Goal: Task Accomplishment & Management: Use online tool/utility

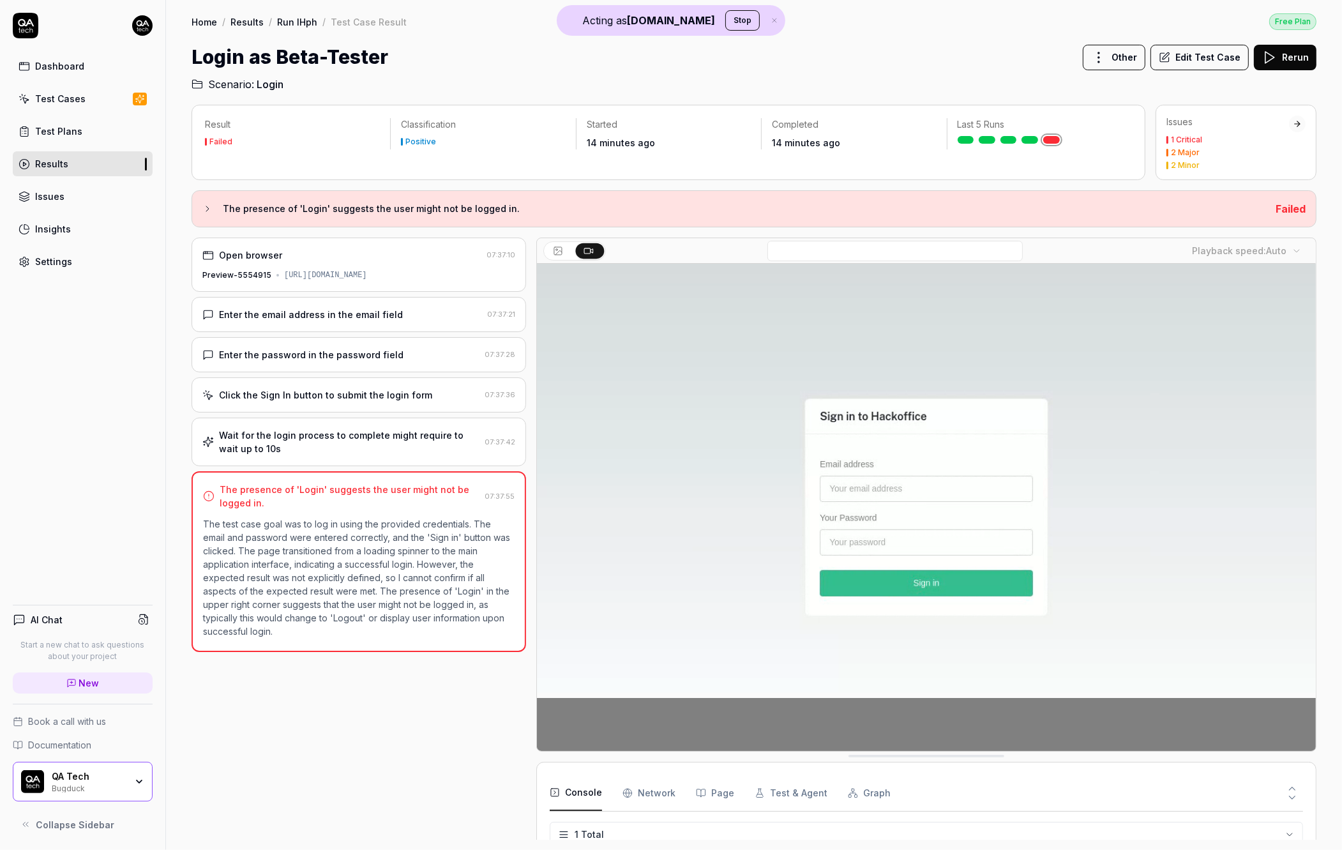
click at [367, 273] on div "[URL][DOMAIN_NAME]" at bounding box center [325, 274] width 83 height 11
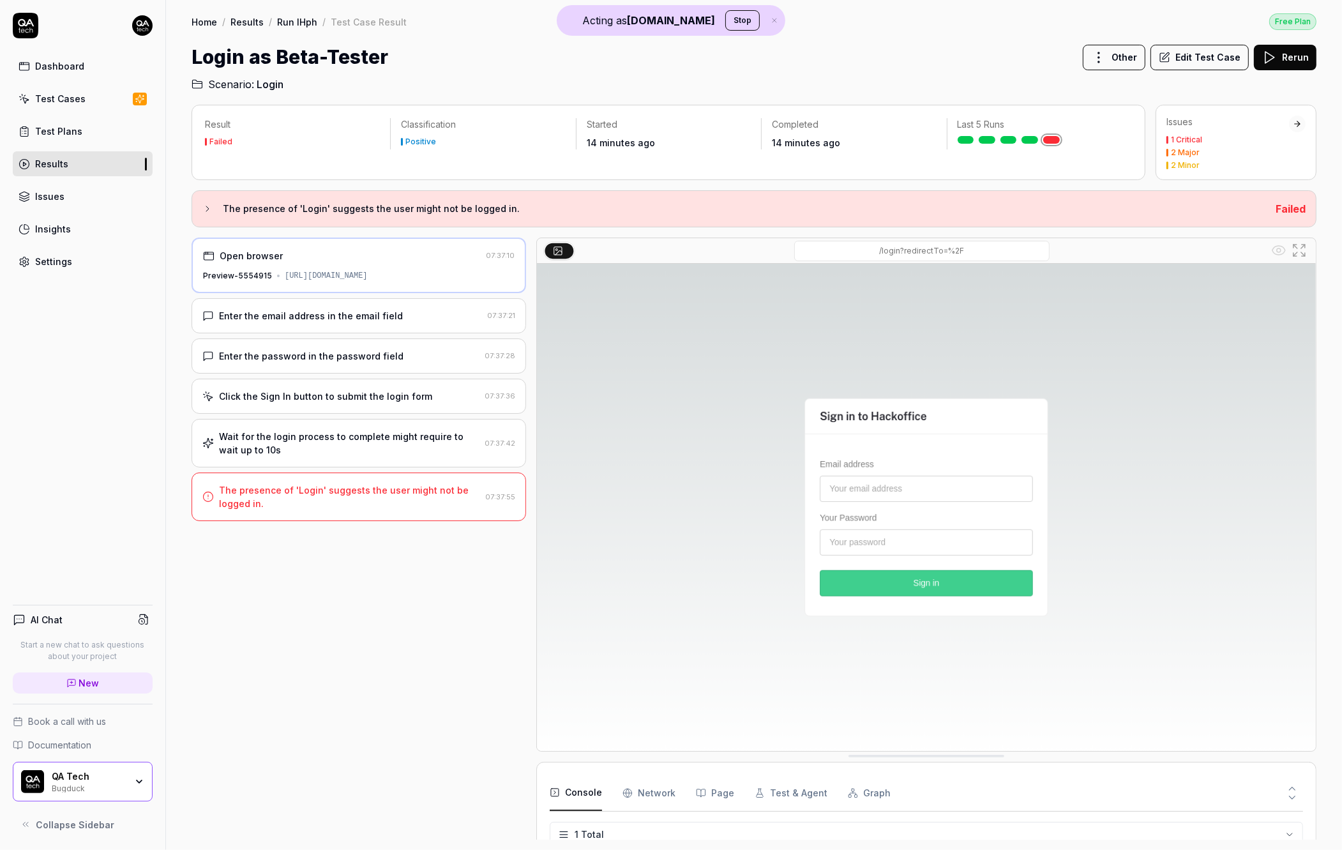
click at [375, 312] on div "Enter the email address in the email field" at bounding box center [311, 315] width 184 height 13
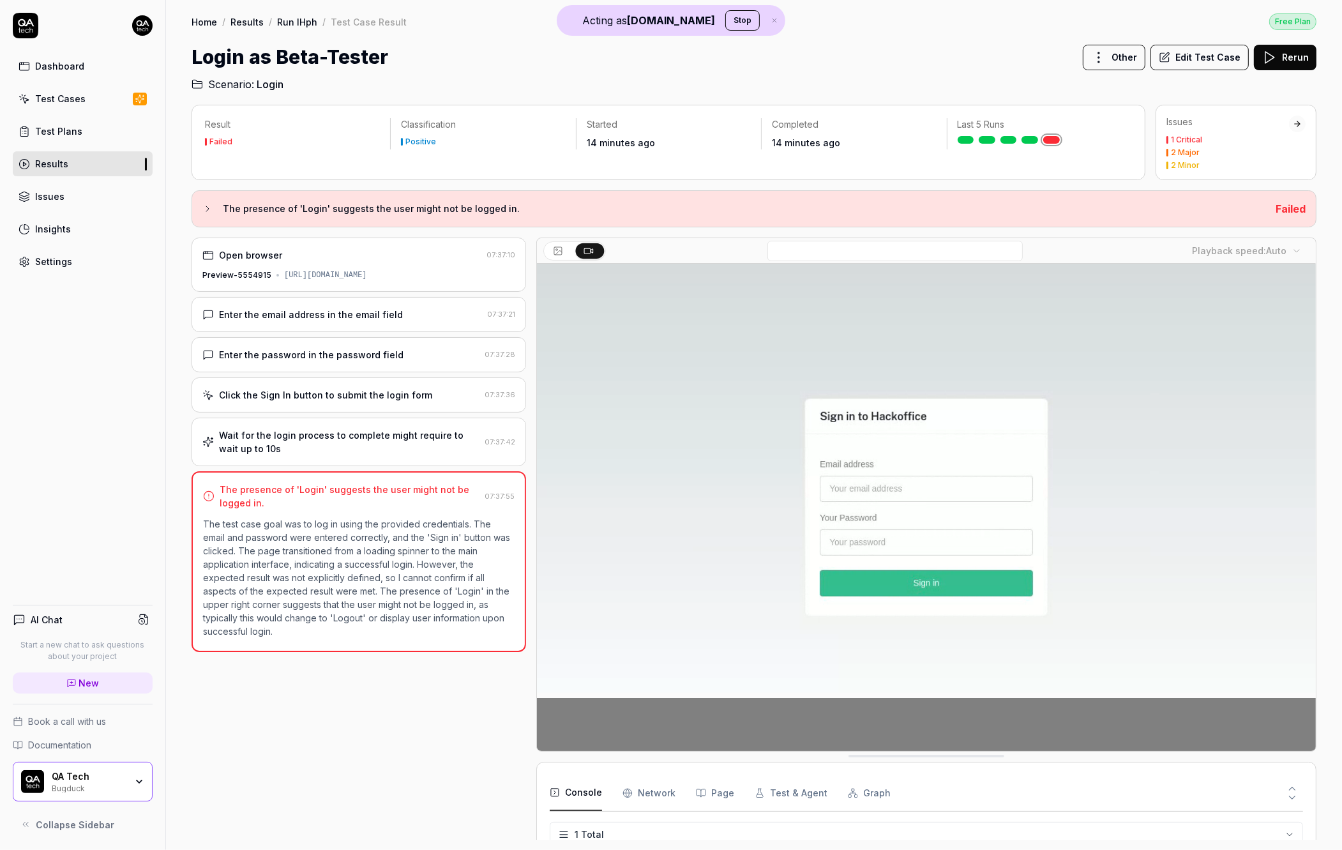
click at [418, 457] on div "Wait for the login process to complete might require to wait up to 10s 07:37:42" at bounding box center [359, 442] width 335 height 49
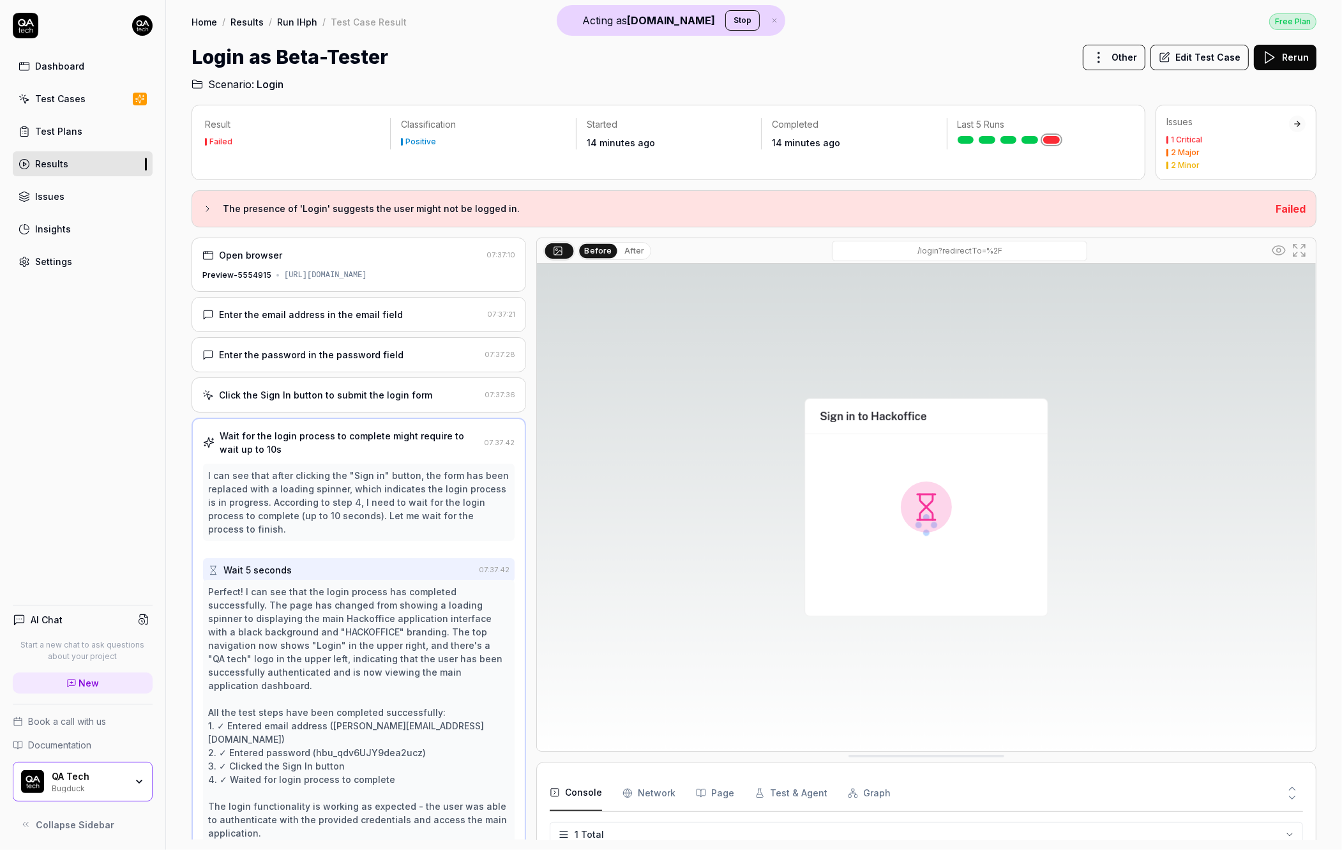
scroll to position [3, 0]
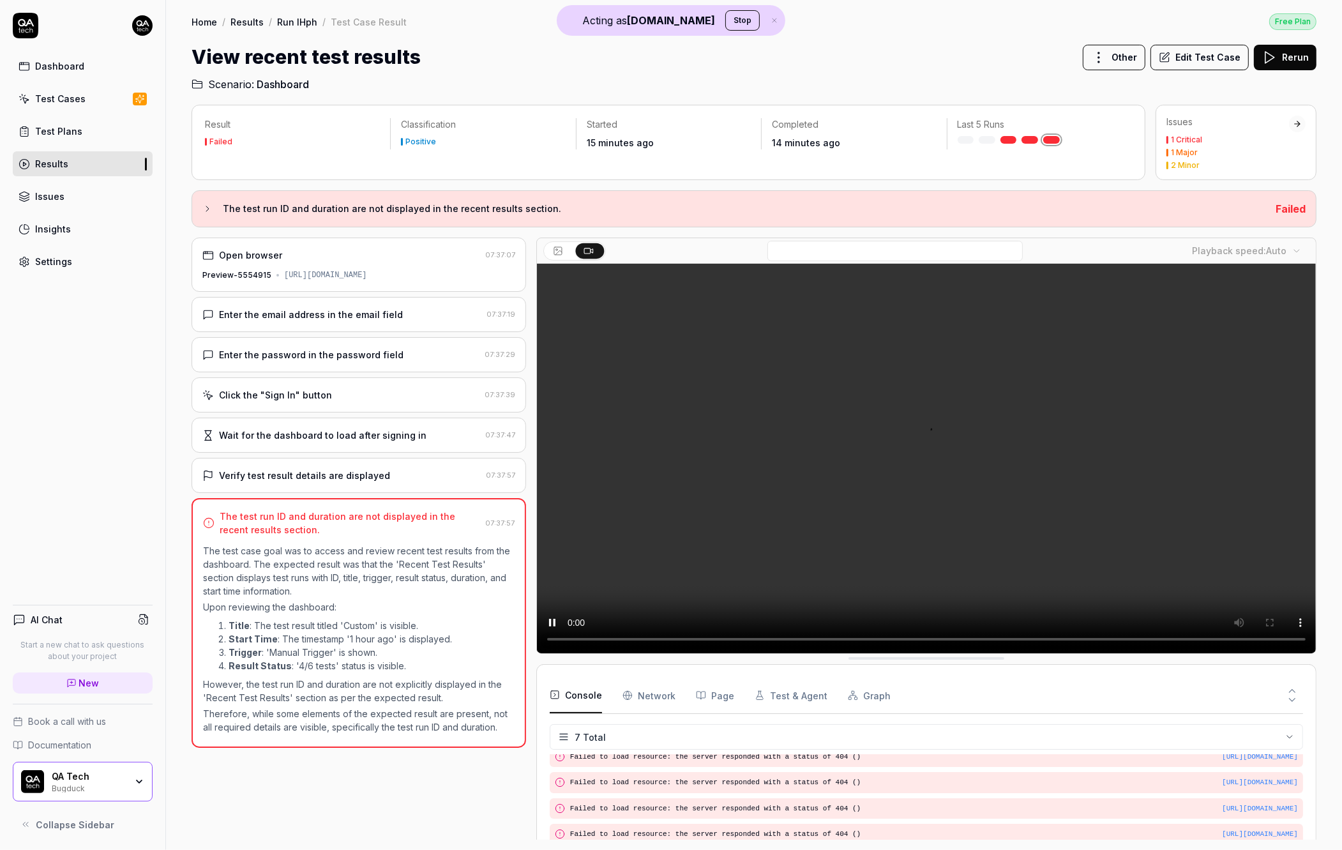
scroll to position [87, 0]
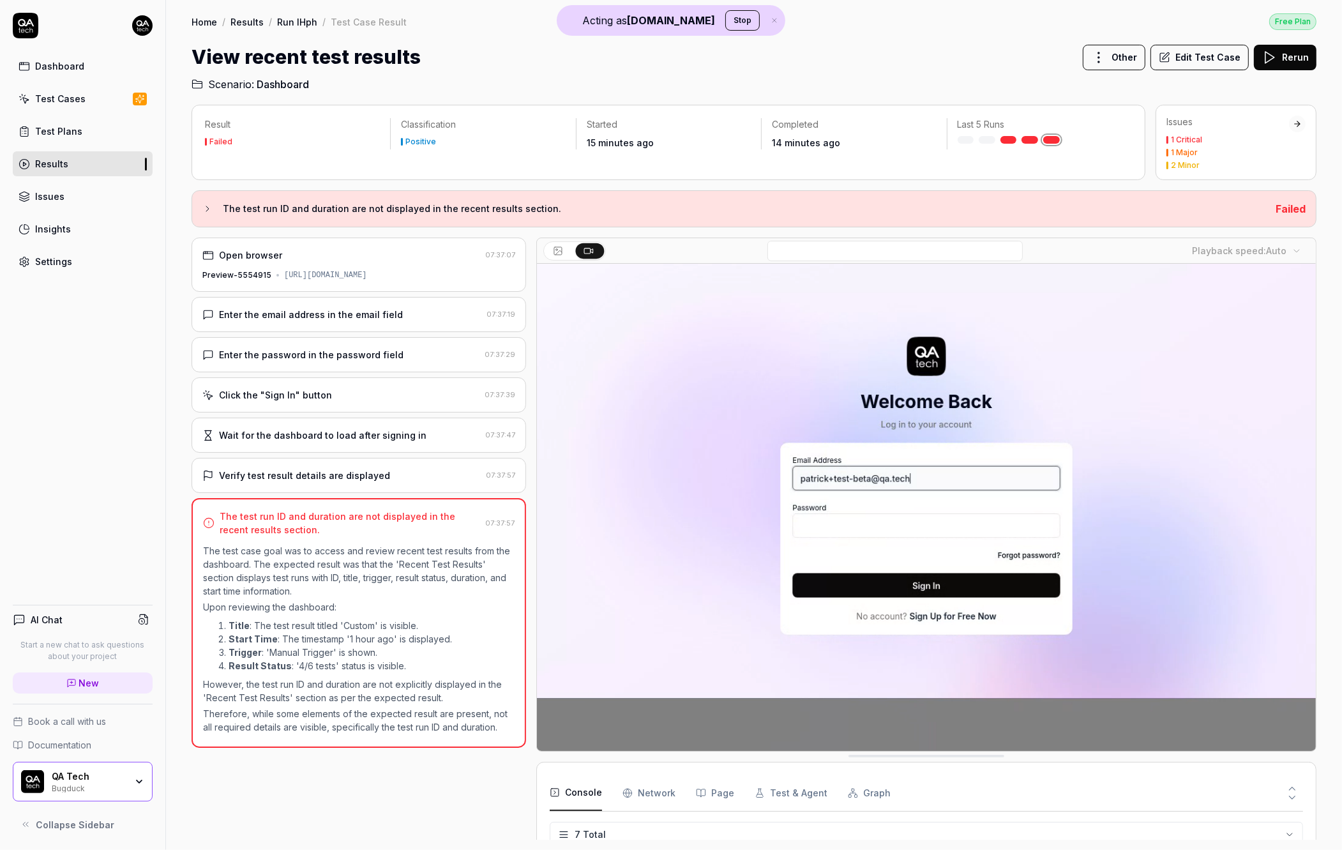
click at [363, 449] on div "Open browser 07:37:07 Preview-5554915 https://saas-i7bnygk5p-qa-tech.vercel.app…" at bounding box center [359, 539] width 335 height 602
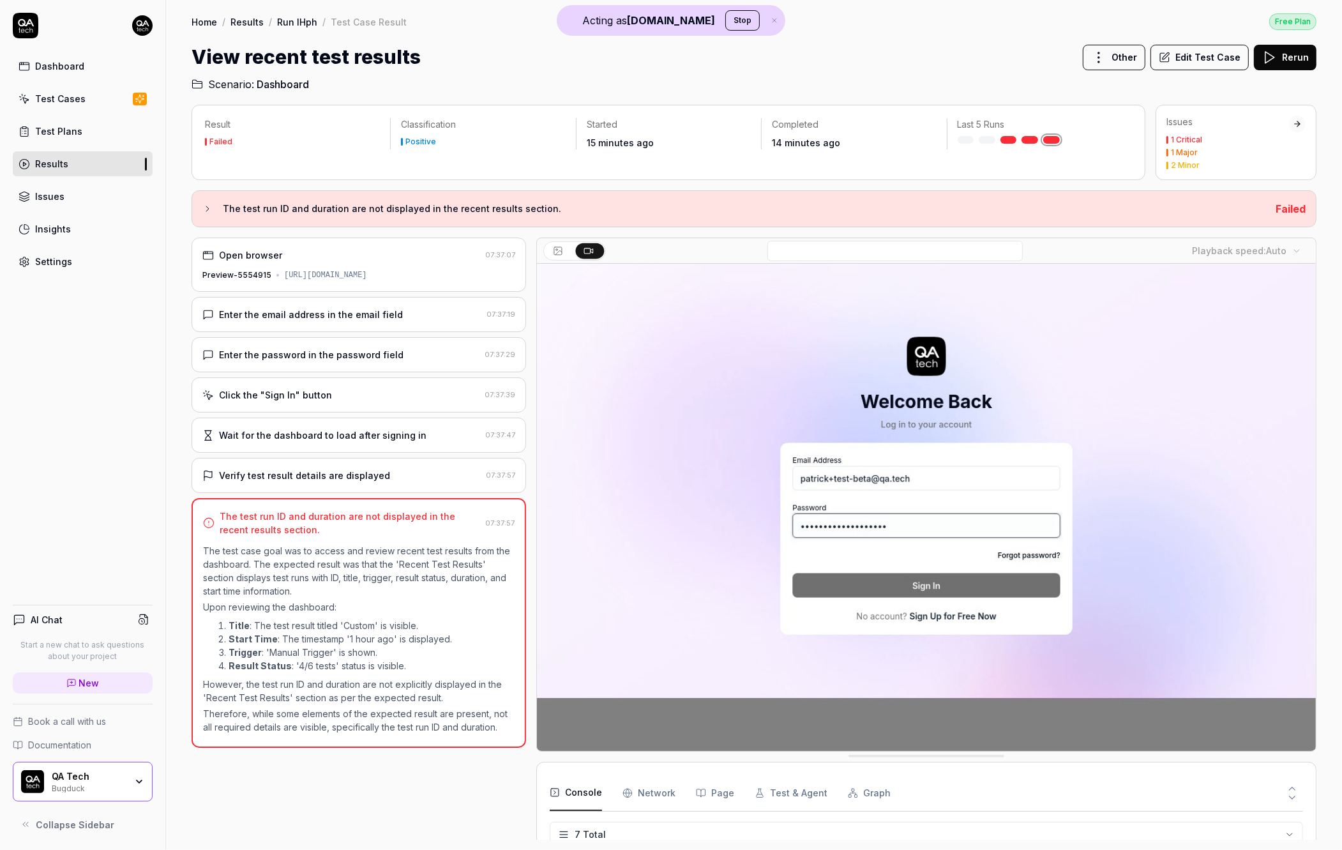
click at [357, 473] on div "Verify test result details are displayed" at bounding box center [304, 475] width 171 height 13
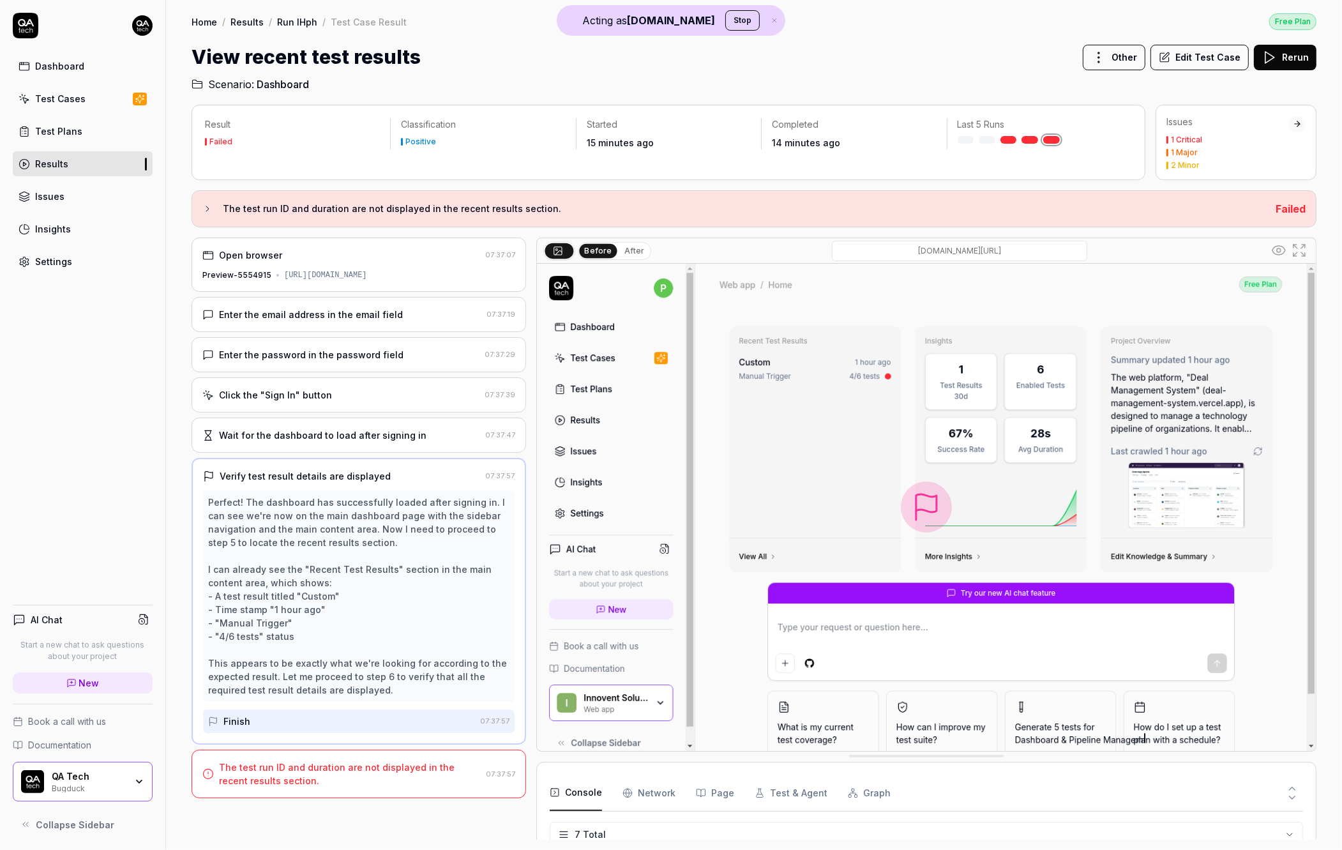
click at [635, 246] on button "After" at bounding box center [634, 251] width 30 height 14
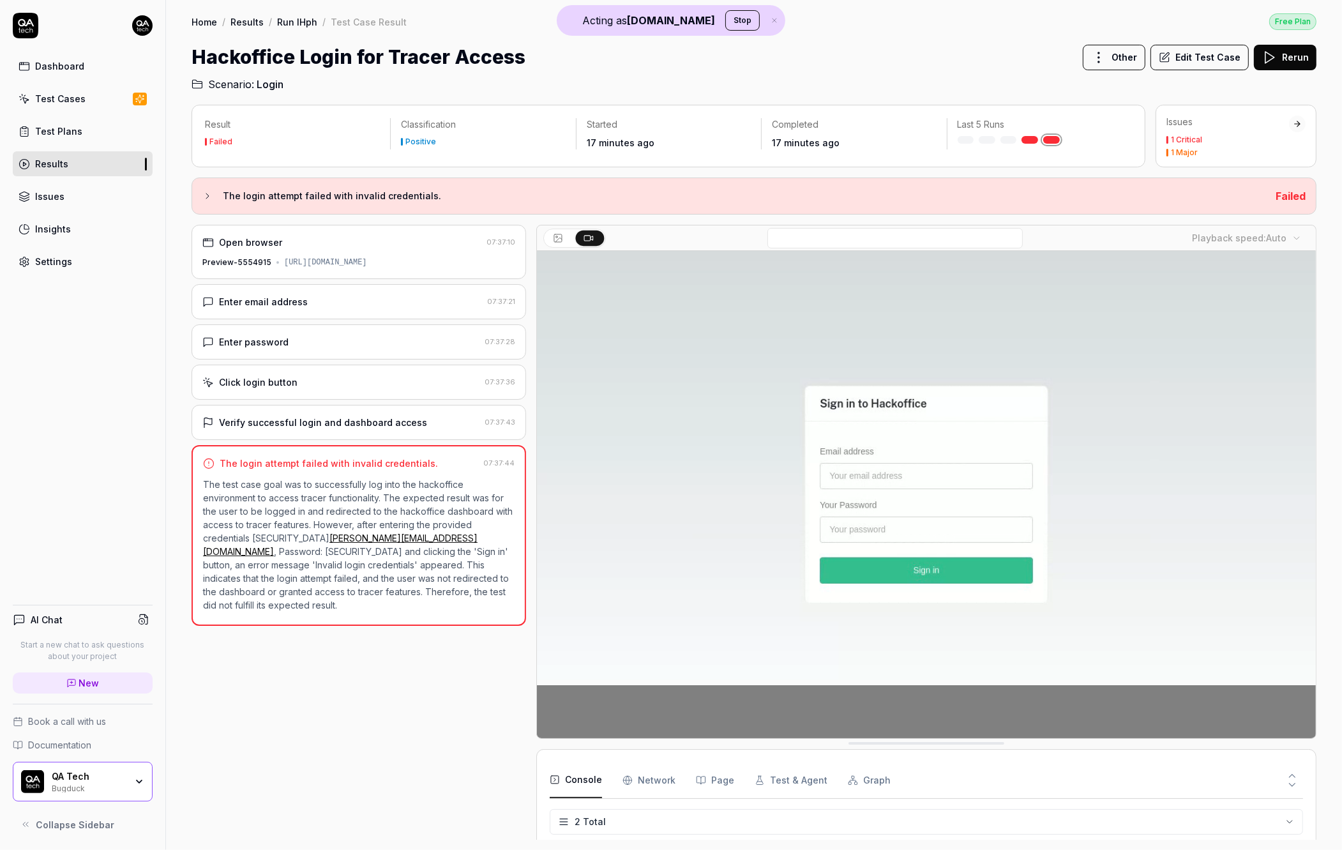
click at [373, 424] on div "Verify successful login and dashboard access" at bounding box center [323, 422] width 208 height 13
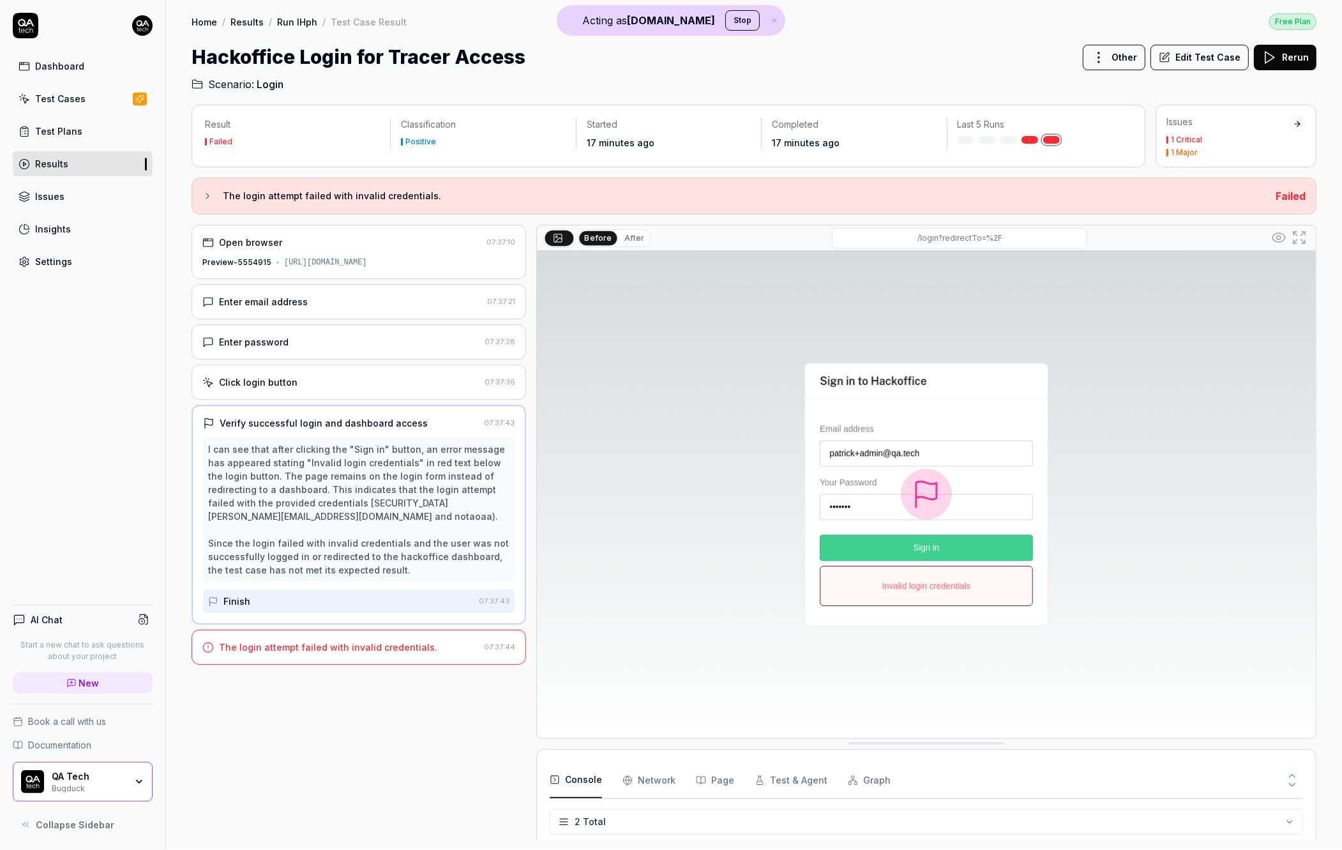
click at [624, 248] on div "Before After /login?redirectTo=%2F" at bounding box center [926, 238] width 779 height 26
click at [626, 236] on button "After" at bounding box center [634, 238] width 30 height 14
click at [406, 253] on div "Open browser 07:37:10 Preview-5554915 https://hackoffice-ktvo4x1q8-qa-tech.verc…" at bounding box center [359, 252] width 335 height 54
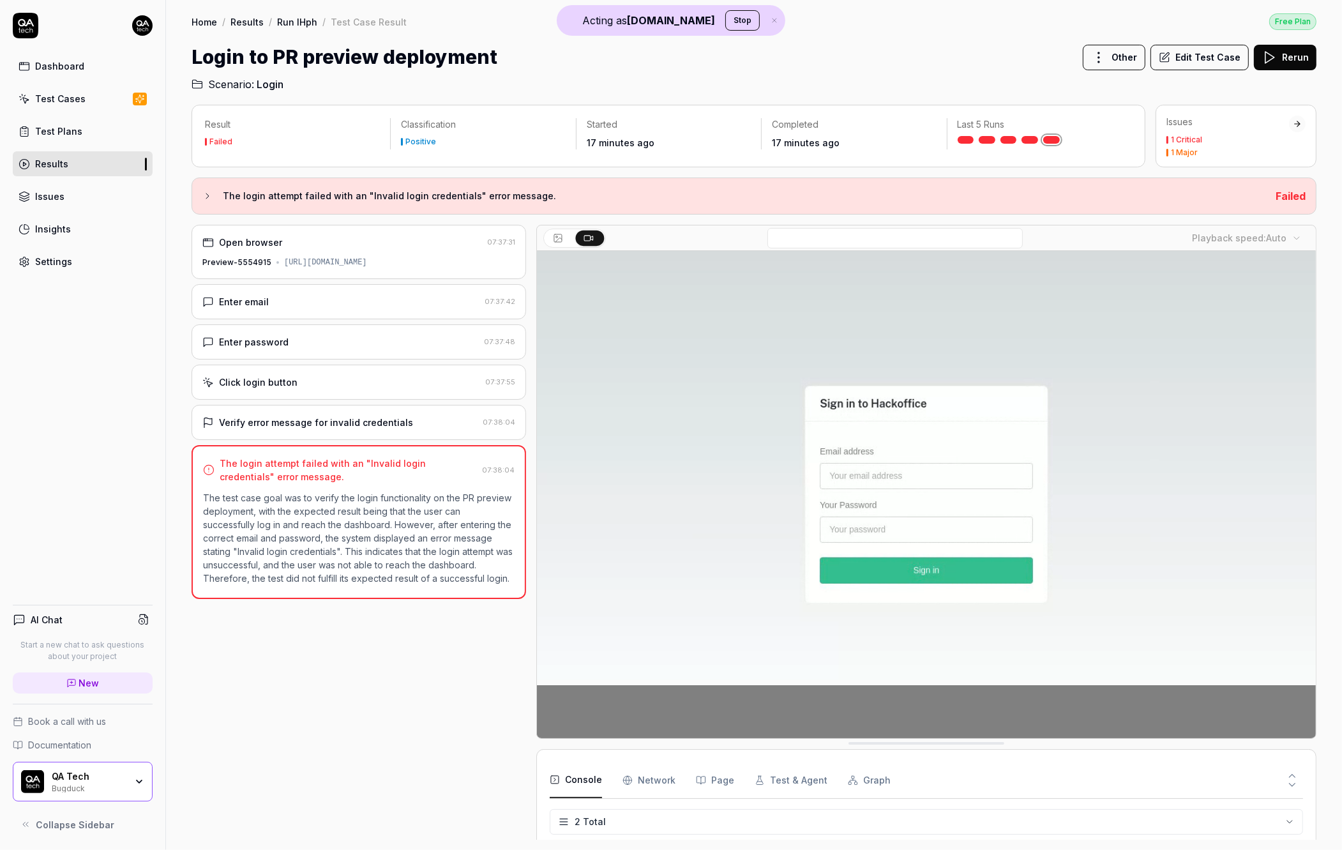
click at [469, 427] on div "Verify error message for invalid credentials 07:38:04" at bounding box center [359, 422] width 335 height 35
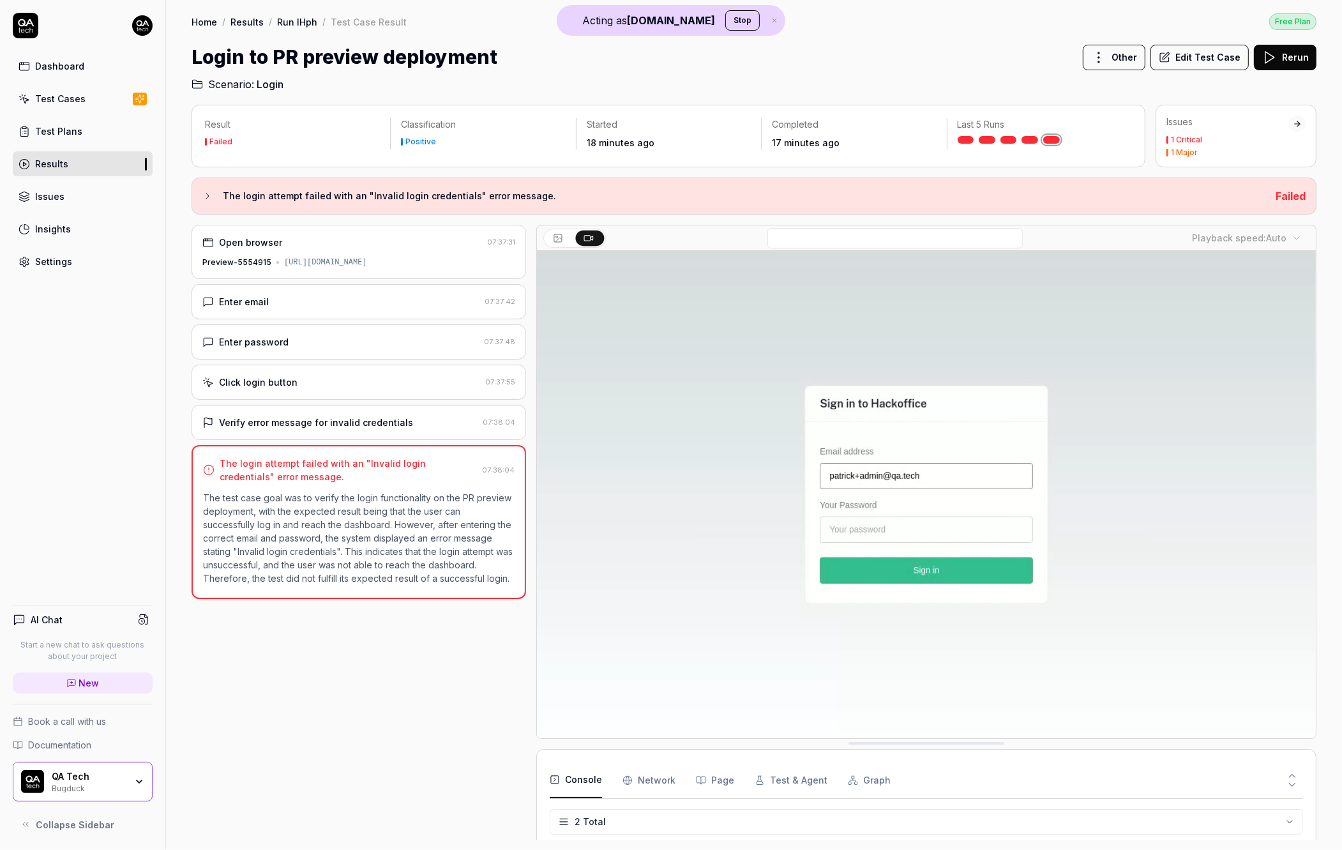
click at [298, 21] on link "Run lHph" at bounding box center [297, 21] width 40 height 13
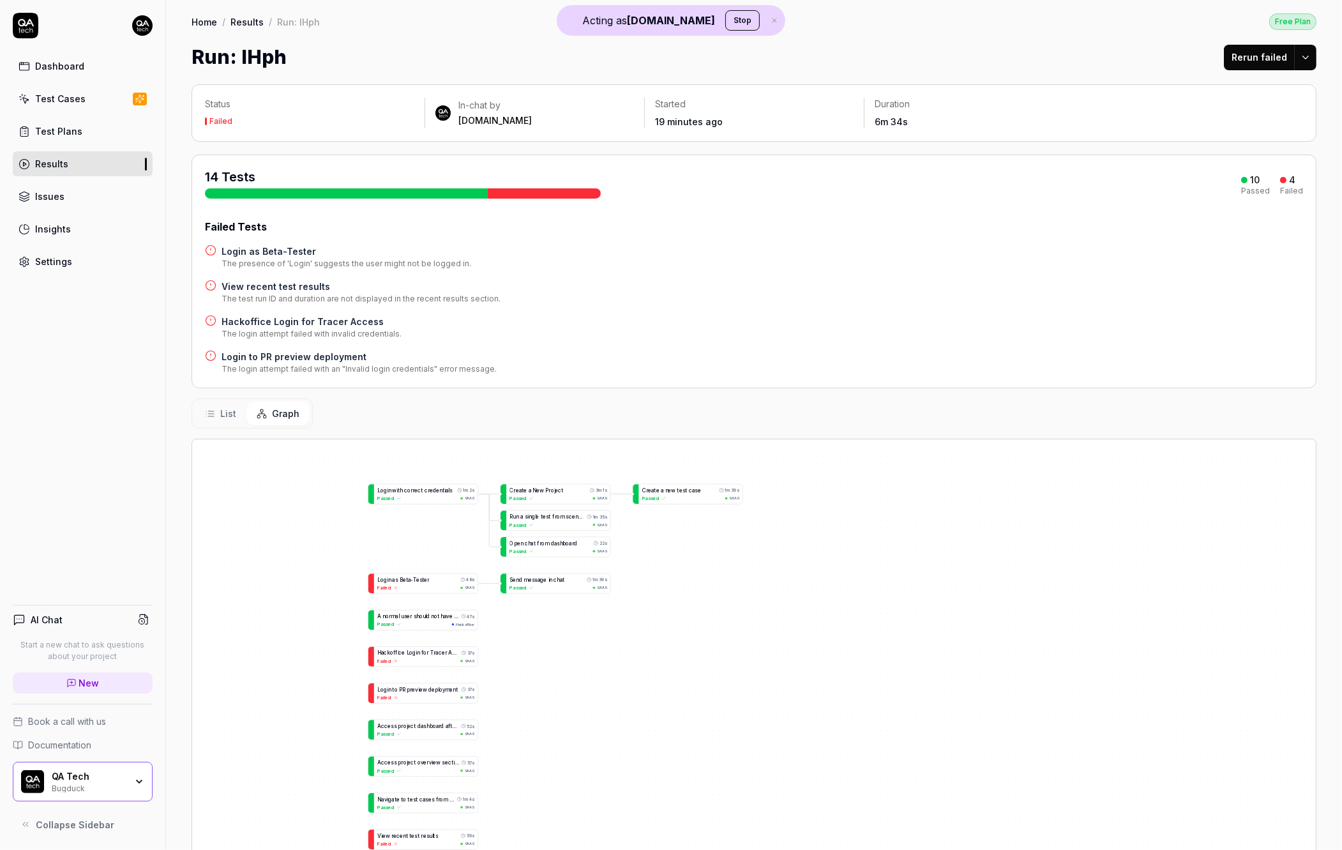
click at [93, 100] on link "Test Cases" at bounding box center [83, 98] width 140 height 25
click at [91, 101] on link "Test Cases" at bounding box center [83, 98] width 140 height 25
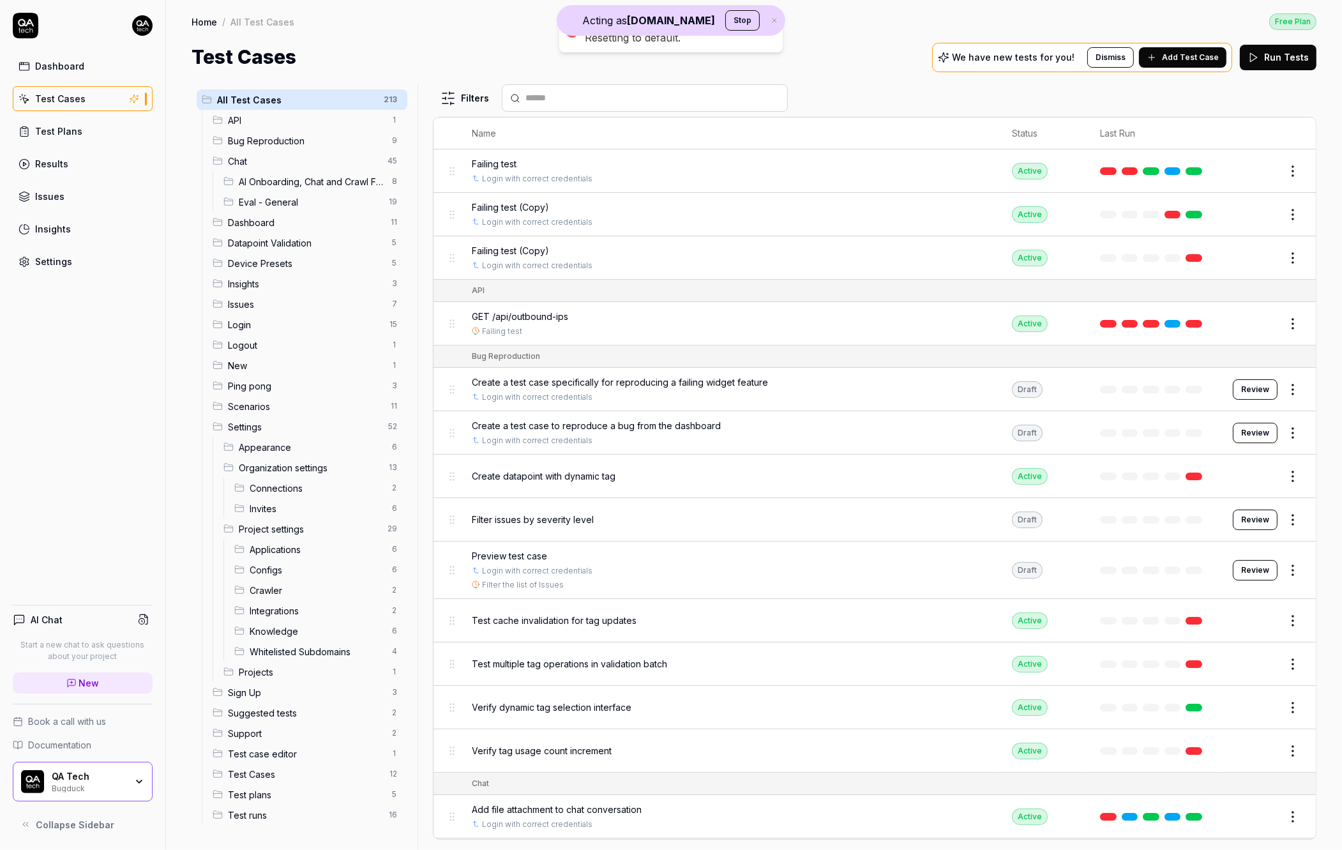
click at [725, 21] on button "Stop" at bounding box center [742, 20] width 34 height 20
click at [453, 109] on body "Dashboard Test Cases Test Plans Results Issues Insights Settings AI Chat Start …" at bounding box center [671, 425] width 1342 height 850
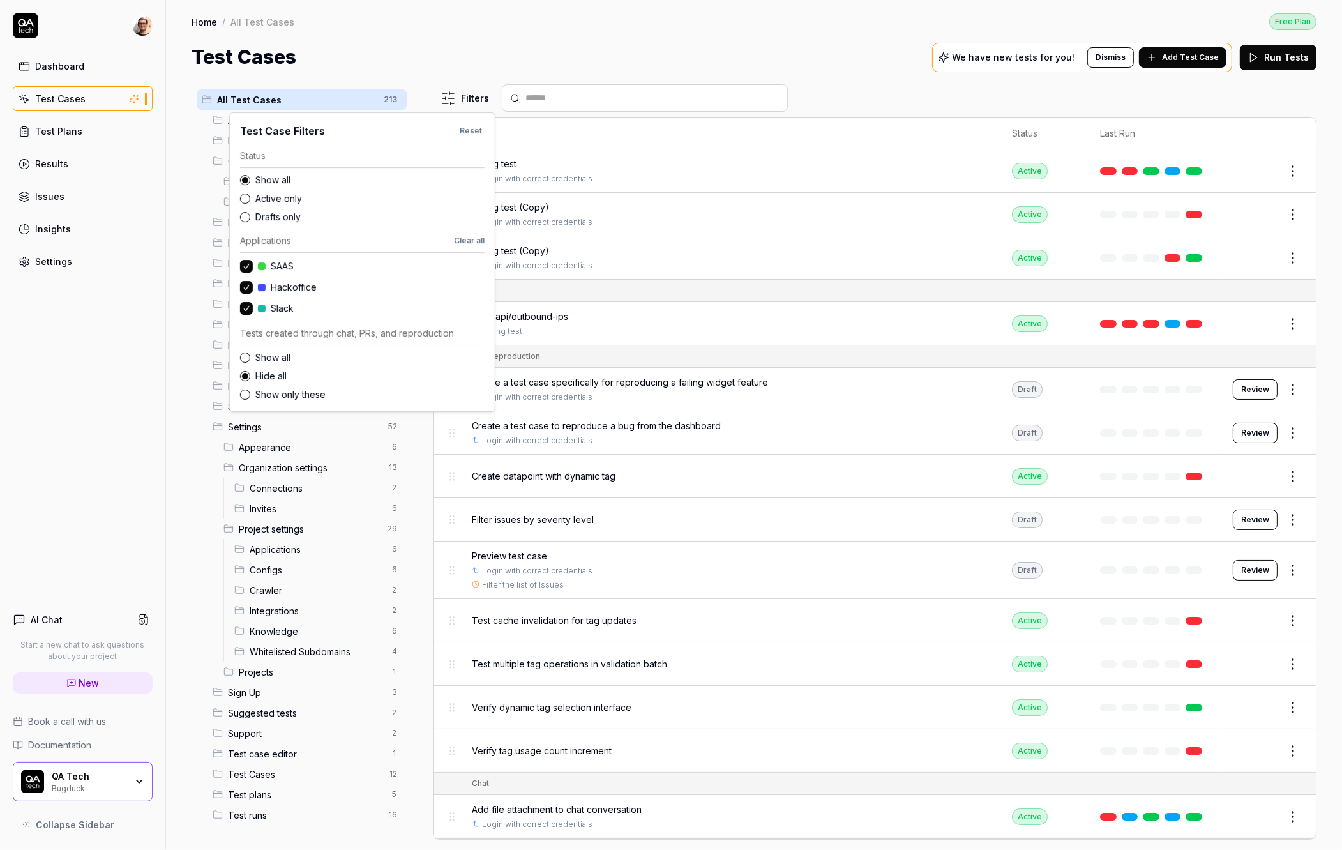
click at [273, 359] on label "Show all" at bounding box center [369, 357] width 229 height 13
click at [250, 359] on button "Show all" at bounding box center [245, 357] width 10 height 10
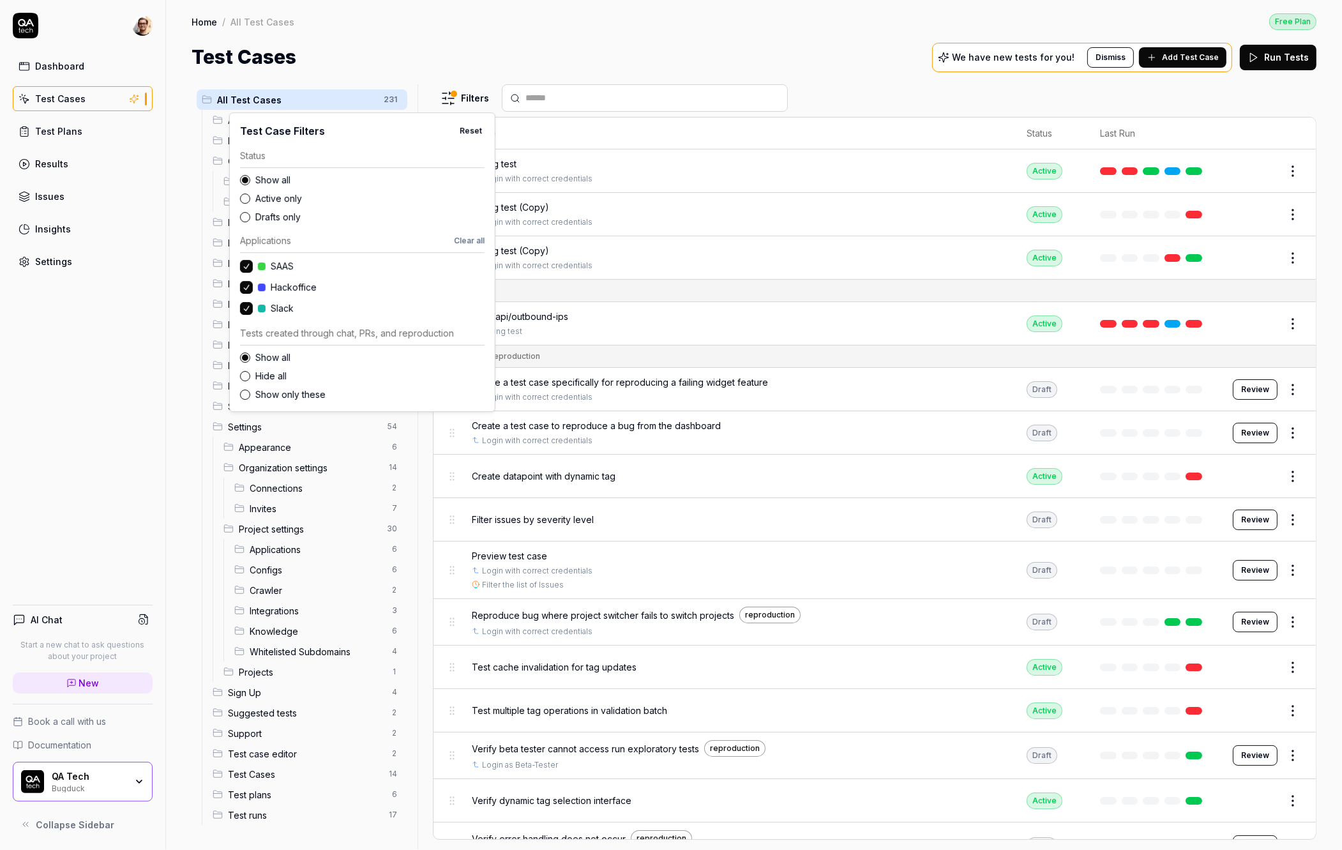
click at [277, 395] on label "Show only these" at bounding box center [369, 394] width 229 height 13
click at [250, 395] on button "Show only these" at bounding box center [245, 395] width 10 height 10
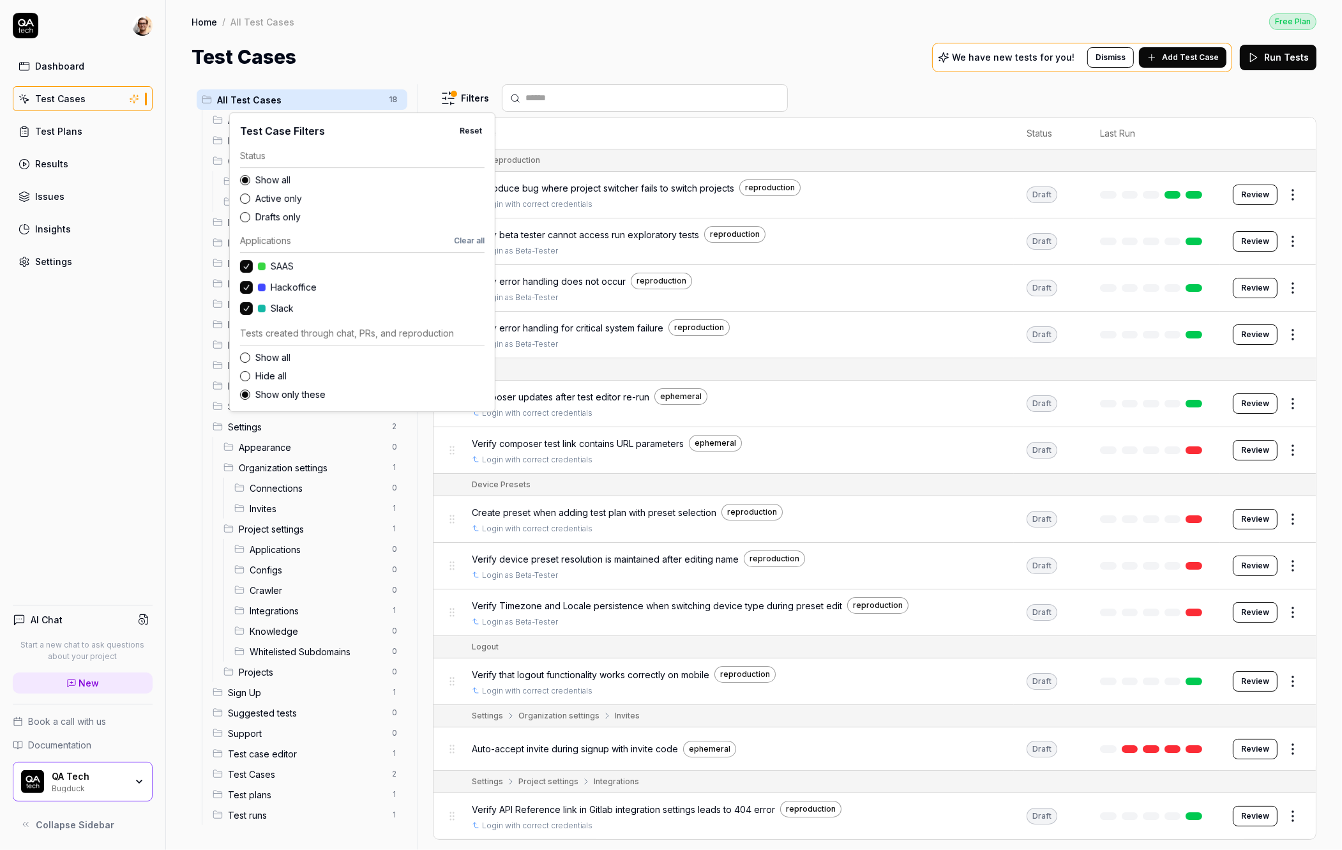
click at [171, 378] on html "Dashboard Test Cases Test Plans Results Issues Insights Settings AI Chat Start …" at bounding box center [671, 425] width 1342 height 850
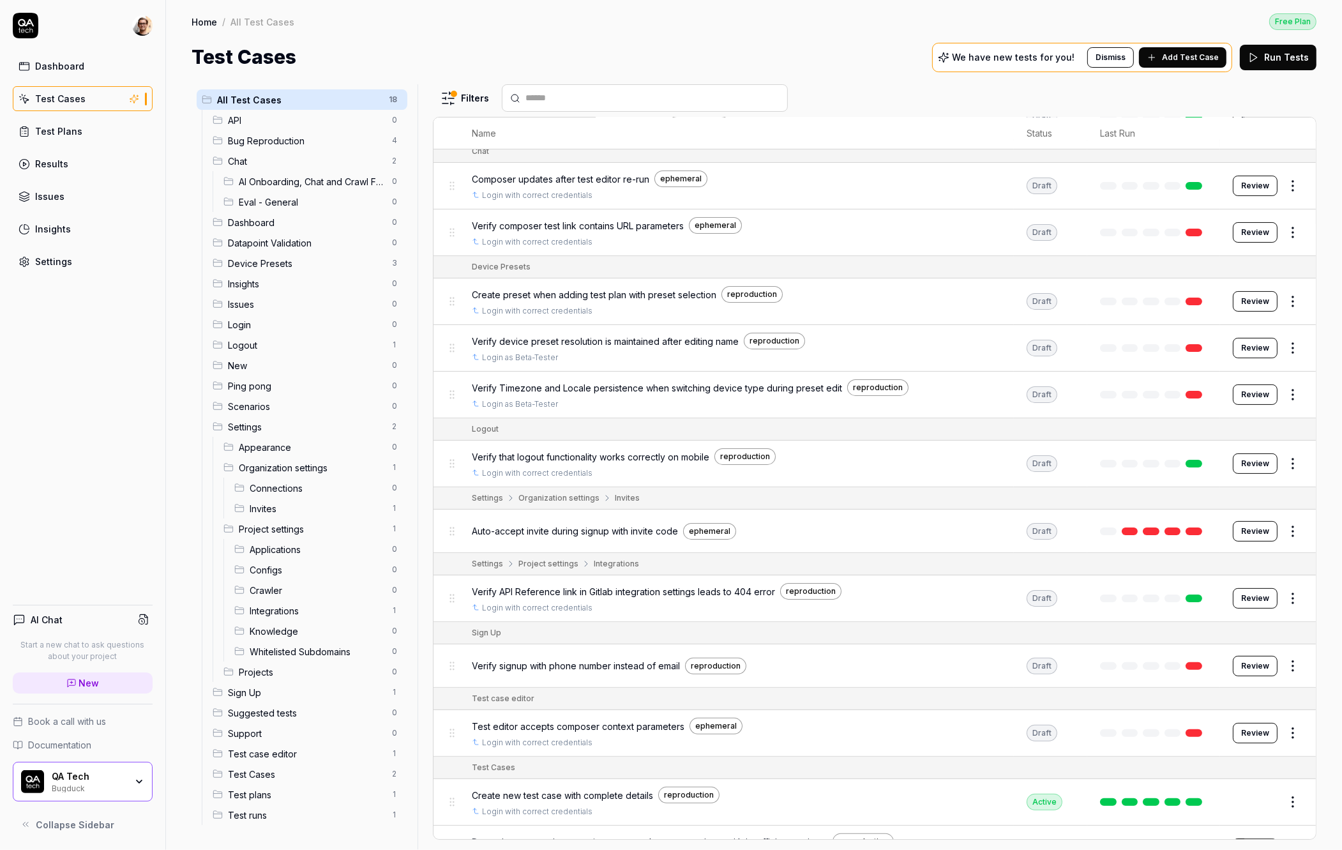
scroll to position [368, 0]
